Goal: Task Accomplishment & Management: Manage account settings

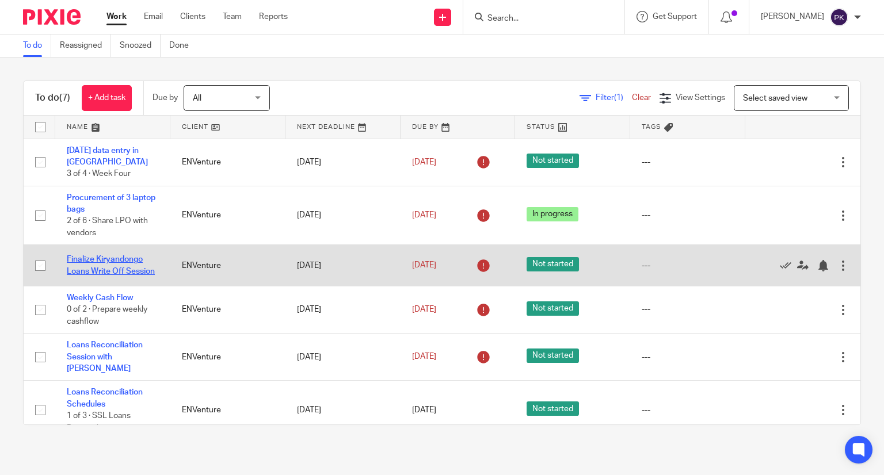
click at [111, 257] on link "Finalize Kiryandongo Loans Write Off Session" at bounding box center [111, 265] width 88 height 20
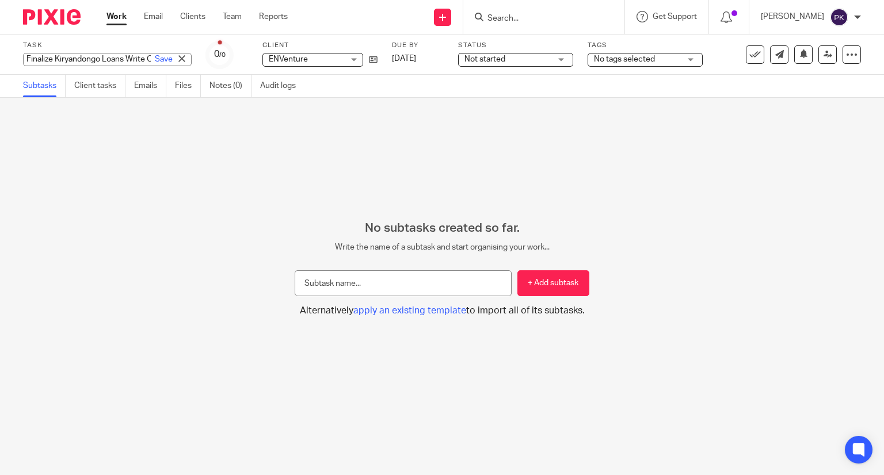
click at [51, 60] on div "Finalize Kiryandongo Loans Write Off Session Save Finalize Kiryandongo Loans Wr…" at bounding box center [107, 59] width 169 height 13
click at [55, 64] on input "Finalize Kiryandongo Loans Write Off Session" at bounding box center [107, 59] width 169 height 13
type input "Kiryandongo Loans Write Off Session"
click at [155, 62] on link "Save" at bounding box center [164, 59] width 18 height 12
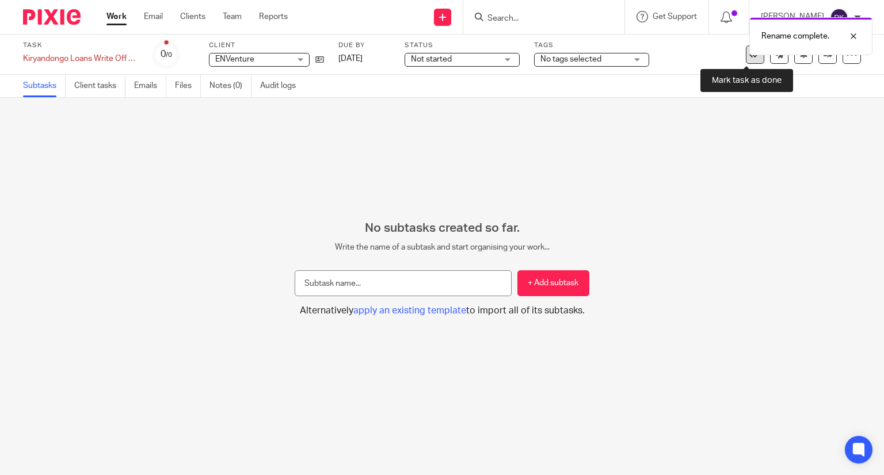
click at [749, 58] on icon at bounding box center [755, 55] width 12 height 12
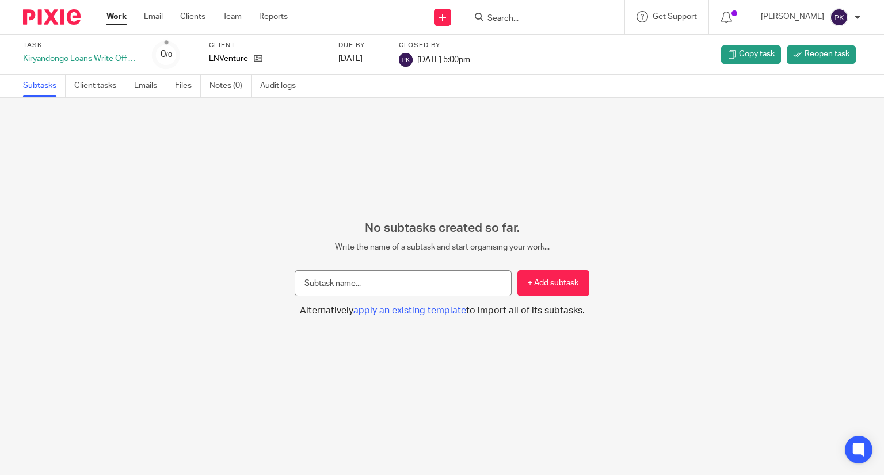
click at [118, 20] on link "Work" at bounding box center [116, 17] width 20 height 12
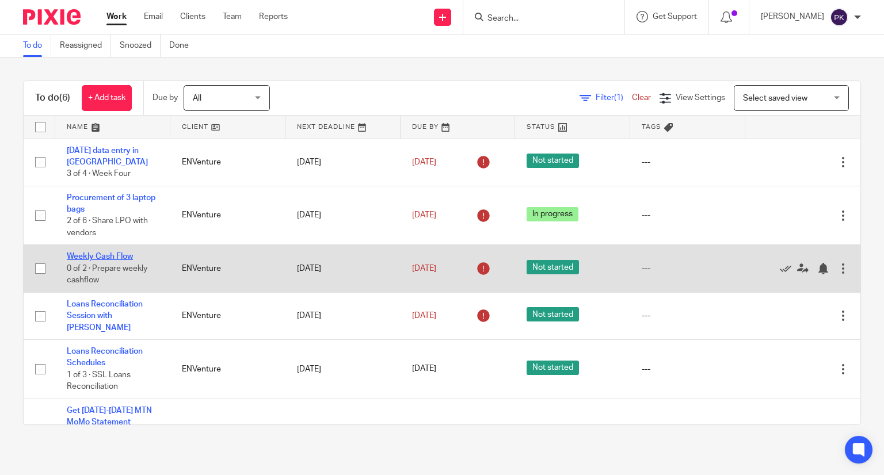
click at [106, 255] on link "Weekly Cash Flow" at bounding box center [100, 257] width 66 height 8
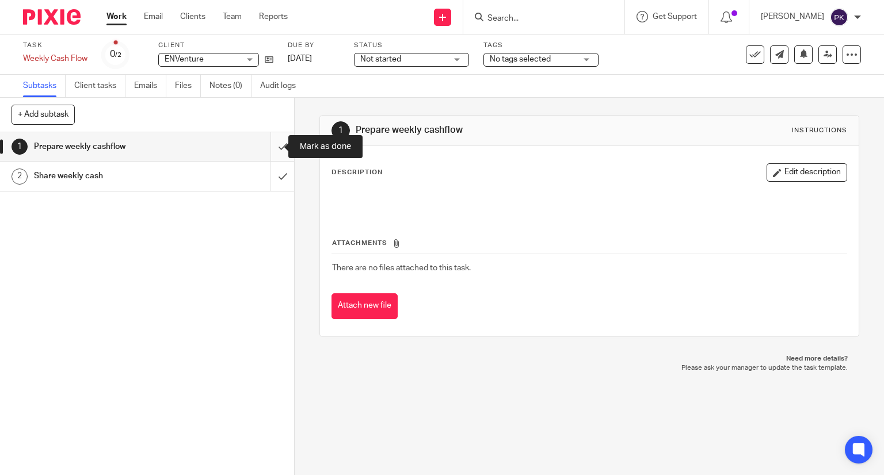
click at [266, 144] on input "submit" at bounding box center [147, 146] width 294 height 29
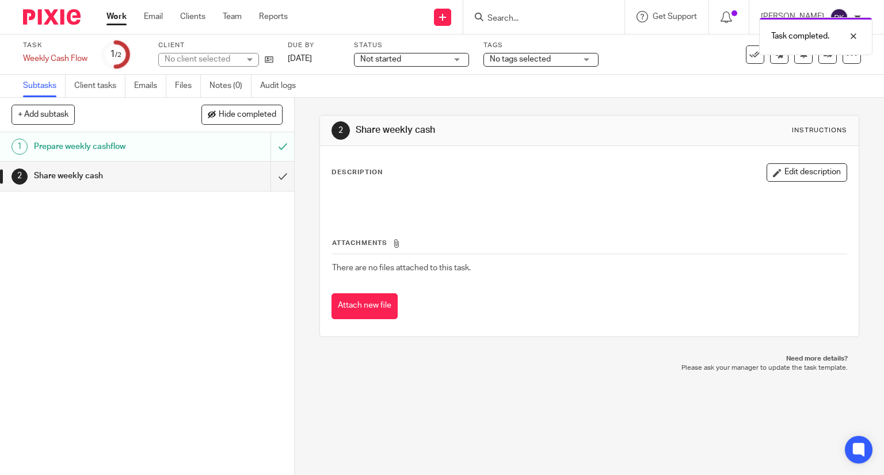
click at [115, 17] on link "Work" at bounding box center [116, 17] width 20 height 12
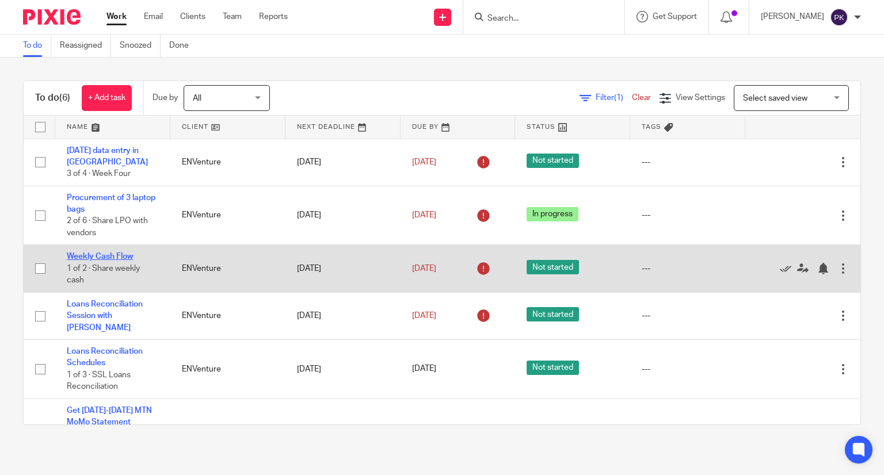
click at [110, 253] on link "Weekly Cash Flow" at bounding box center [100, 257] width 66 height 8
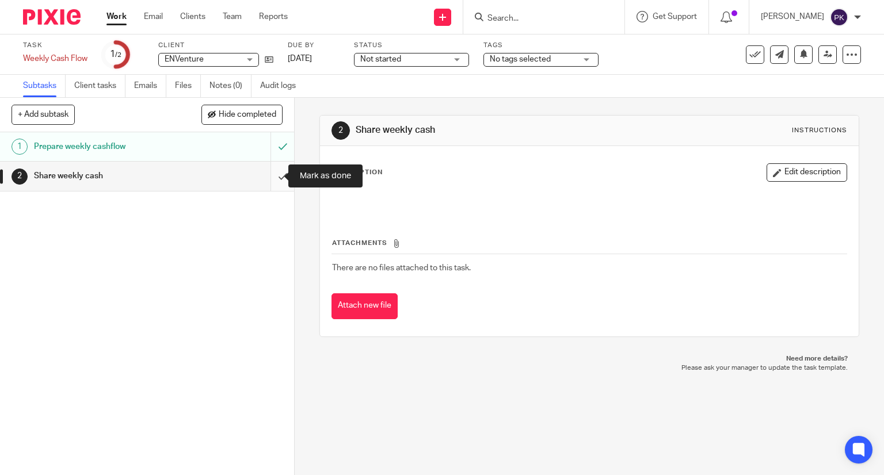
click at [272, 171] on input "submit" at bounding box center [147, 176] width 294 height 29
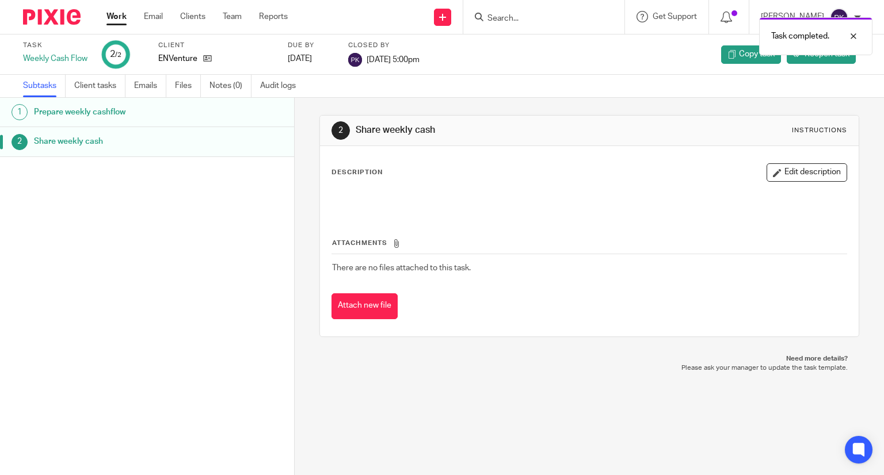
click at [119, 18] on link "Work" at bounding box center [116, 17] width 20 height 12
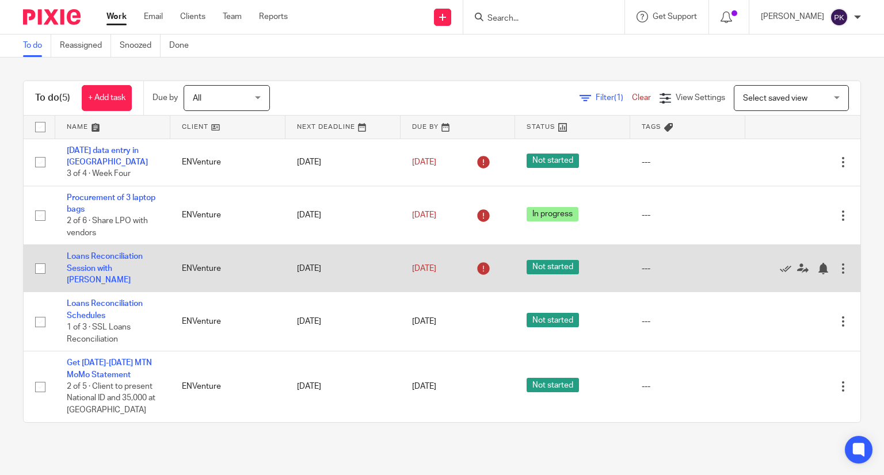
click at [115, 262] on td "Loans Reconciliation Session with [PERSON_NAME]" at bounding box center [112, 268] width 115 height 47
click at [115, 261] on link "Loans Reconciliation Session with [PERSON_NAME]" at bounding box center [105, 269] width 76 height 32
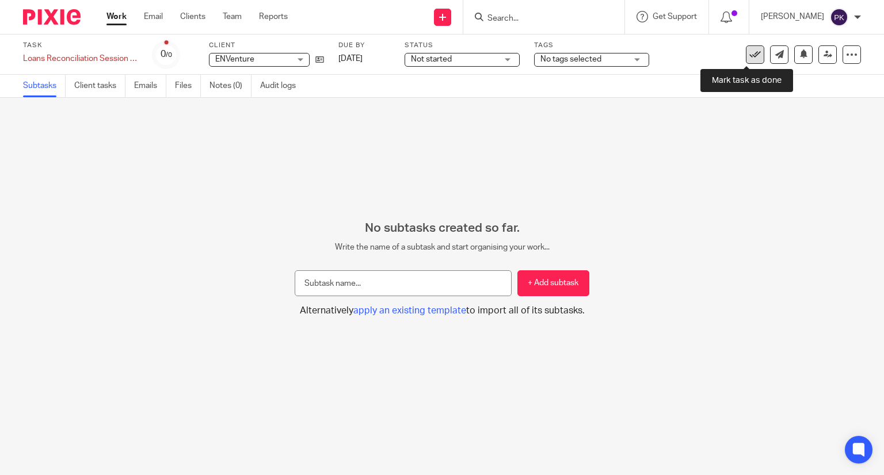
click at [749, 59] on icon at bounding box center [755, 55] width 12 height 12
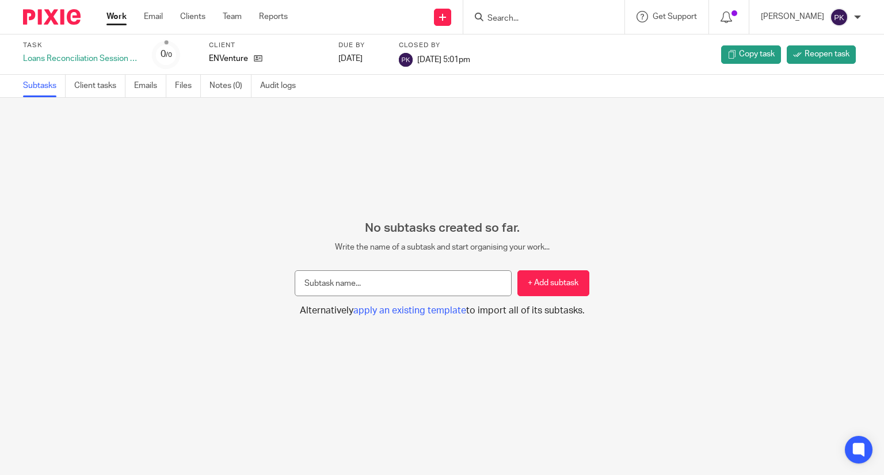
click at [106, 29] on div "Work Email Clients Team Reports Work Email Clients Team Reports Settings" at bounding box center [200, 17] width 210 height 34
click at [112, 22] on link "Work" at bounding box center [116, 17] width 20 height 12
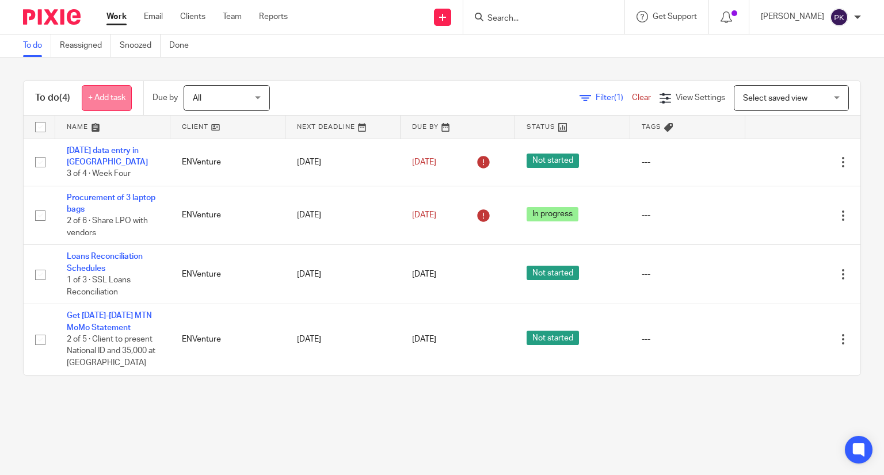
click at [90, 98] on link "+ Add task" at bounding box center [107, 98] width 50 height 26
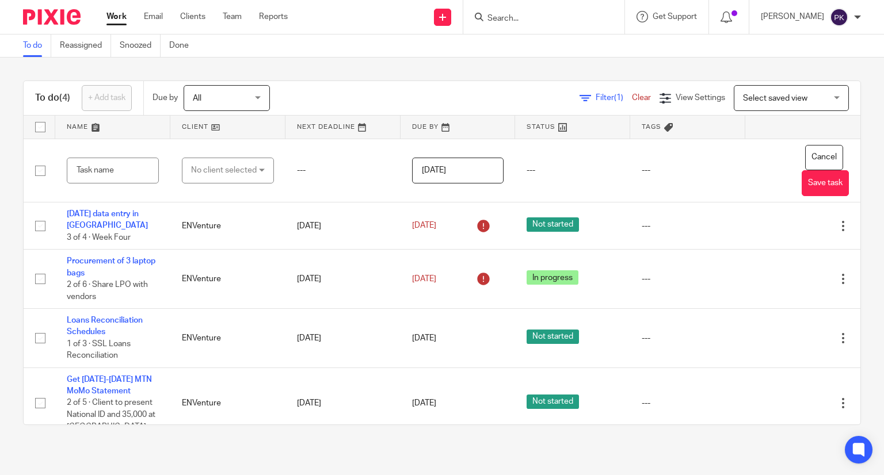
click at [209, 63] on div "To do (4) + Add task Due by All All [DATE] [DATE] This week Next week This mont…" at bounding box center [442, 253] width 884 height 391
